Goal: Information Seeking & Learning: Check status

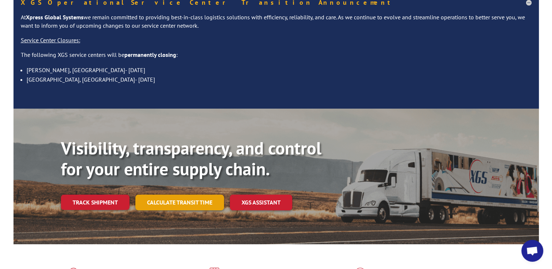
scroll to position [73, 0]
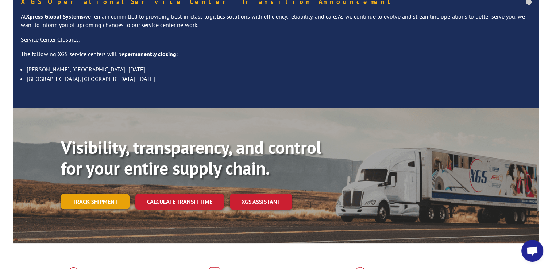
click at [102, 194] on link "Track shipment" at bounding box center [95, 201] width 69 height 15
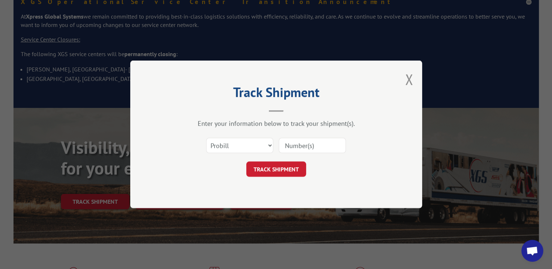
click at [305, 147] on input at bounding box center [312, 145] width 67 height 15
paste input "17401792"
type input "17401792"
click at [273, 169] on button "TRACK SHIPMENT" at bounding box center [276, 169] width 60 height 15
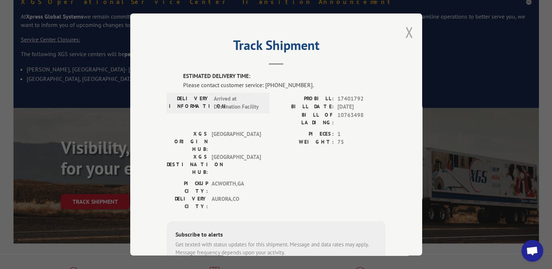
click at [409, 33] on button "Close modal" at bounding box center [409, 32] width 8 height 19
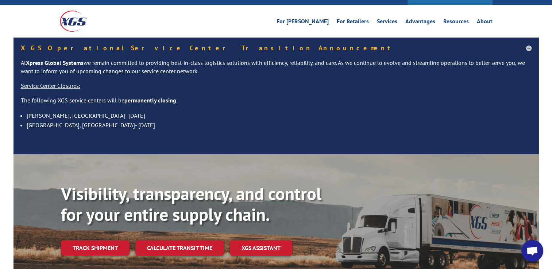
scroll to position [0, 0]
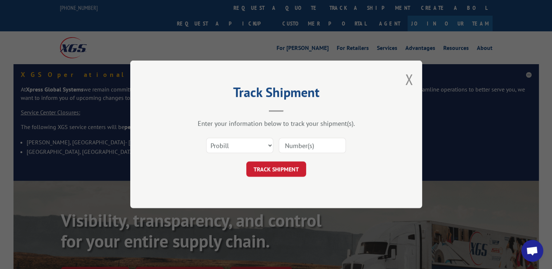
click at [296, 142] on input at bounding box center [312, 145] width 67 height 15
paste input "17401792"
type input "17401792"
click at [279, 175] on button "TRACK SHIPMENT" at bounding box center [276, 169] width 60 height 15
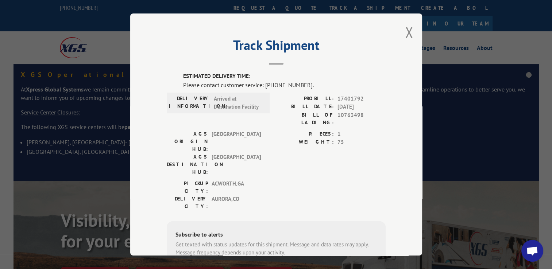
click at [401, 34] on div "Track Shipment ESTIMATED DELIVERY TIME: Please contact customer service: [PHONE…" at bounding box center [276, 134] width 292 height 242
click at [405, 34] on button "Close modal" at bounding box center [409, 32] width 8 height 19
